Goal: Task Accomplishment & Management: Complete application form

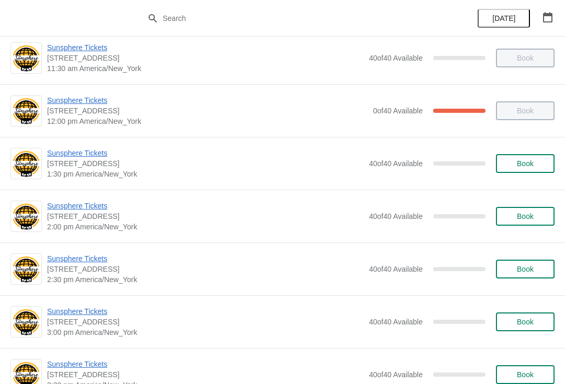
scroll to position [224, 0]
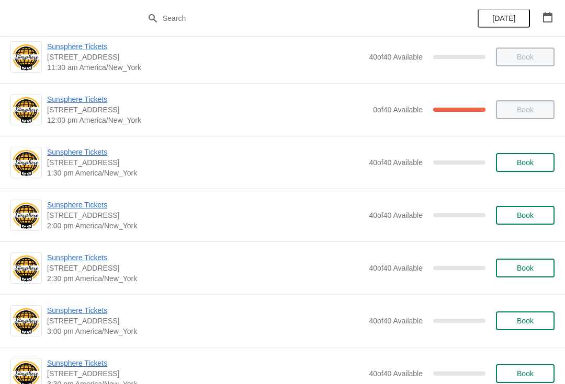
click at [531, 153] on button "Book" at bounding box center [525, 162] width 59 height 19
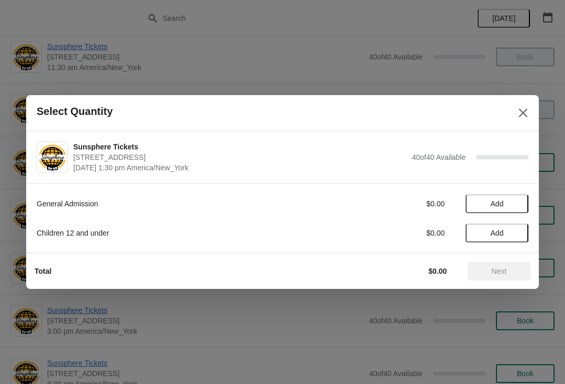
click at [518, 201] on span "Add" at bounding box center [497, 204] width 44 height 8
click at [519, 202] on icon at bounding box center [514, 204] width 11 height 11
click at [512, 209] on icon at bounding box center [514, 204] width 11 height 11
click at [491, 266] on button "Next" at bounding box center [499, 271] width 63 height 19
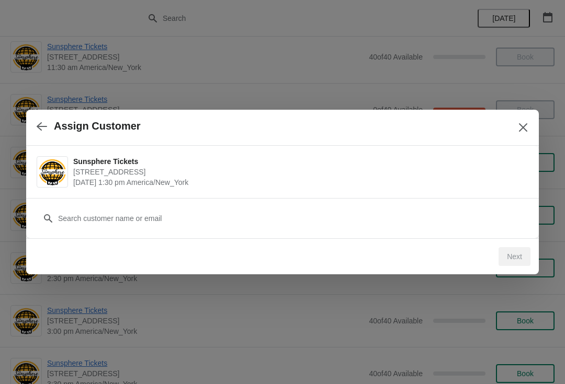
click at [307, 204] on div "Customer" at bounding box center [283, 213] width 492 height 29
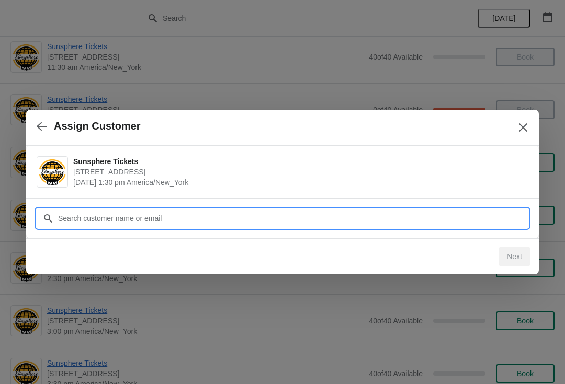
click at [298, 222] on input "Customer" at bounding box center [293, 218] width 471 height 19
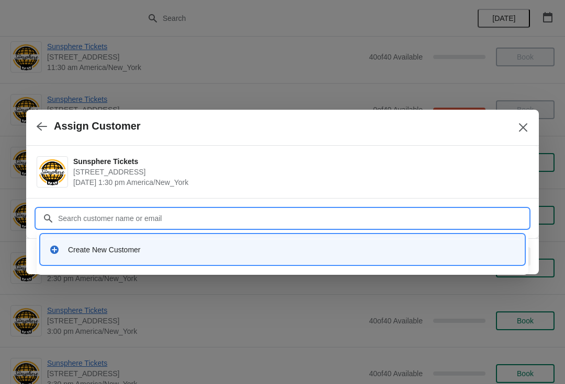
click at [234, 253] on div "Create New Customer" at bounding box center [292, 250] width 448 height 10
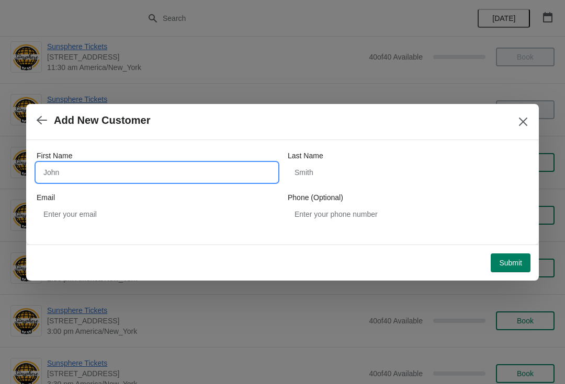
click at [163, 175] on input "First Name" at bounding box center [157, 172] width 241 height 19
type input "W"
click at [515, 249] on div "Submit" at bounding box center [280, 260] width 500 height 23
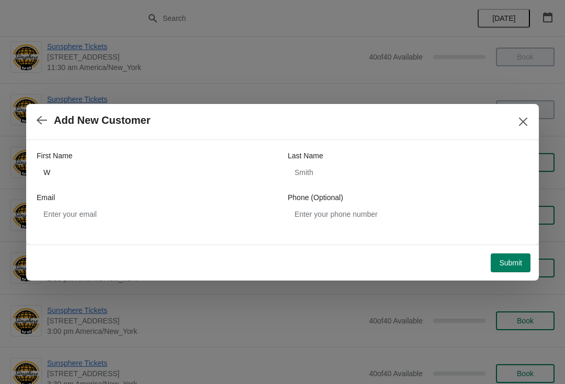
click at [505, 266] on span "Submit" at bounding box center [510, 263] width 23 height 8
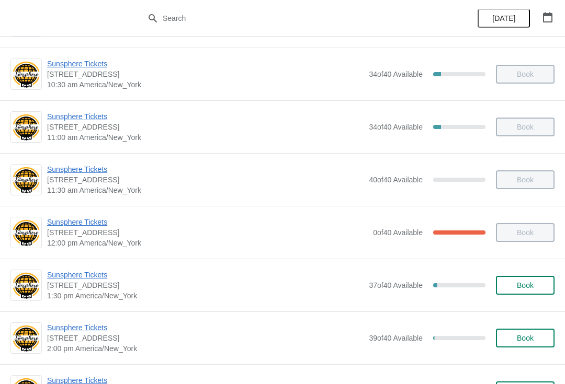
scroll to position [124, 0]
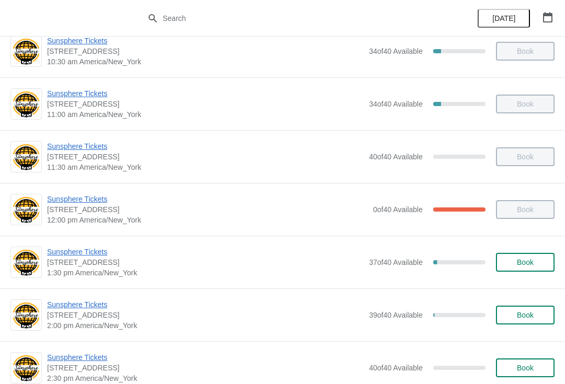
click at [544, 258] on button "Book" at bounding box center [525, 262] width 59 height 19
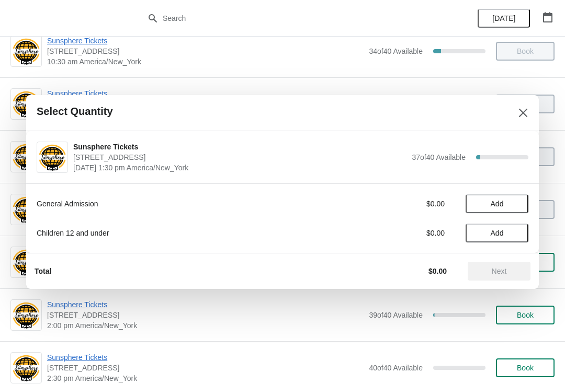
click at [512, 198] on button "Add" at bounding box center [496, 204] width 63 height 19
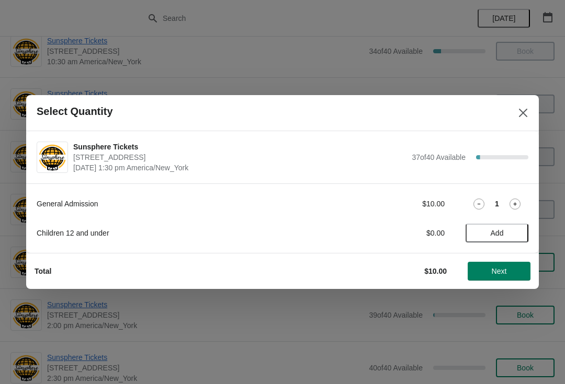
click at [510, 208] on icon at bounding box center [514, 204] width 11 height 11
click at [513, 202] on icon at bounding box center [514, 204] width 11 height 11
click at [515, 200] on icon at bounding box center [514, 204] width 11 height 11
click at [492, 267] on span "Next" at bounding box center [499, 271] width 15 height 8
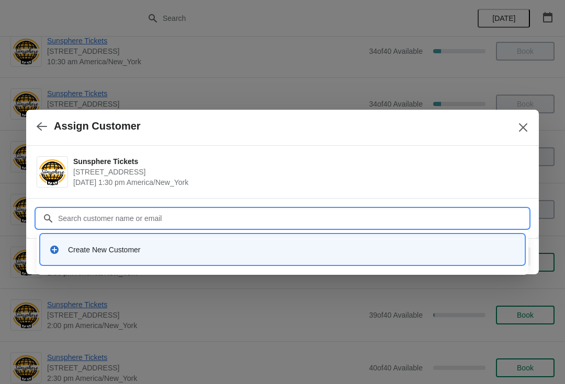
click at [112, 248] on div "Create New Customer" at bounding box center [292, 250] width 448 height 10
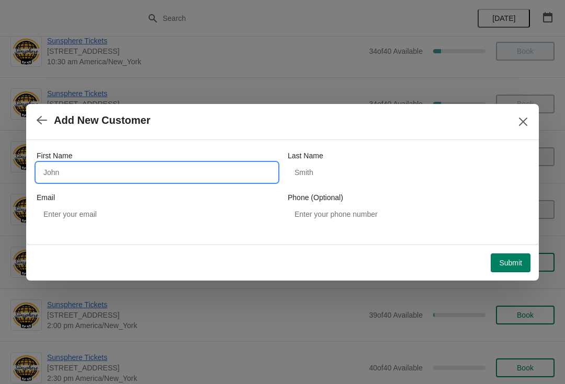
click at [94, 173] on input "First Name" at bounding box center [157, 172] width 241 height 19
type input "W"
click at [506, 254] on button "Submit" at bounding box center [511, 263] width 40 height 19
